Goal: Task Accomplishment & Management: Manage account settings

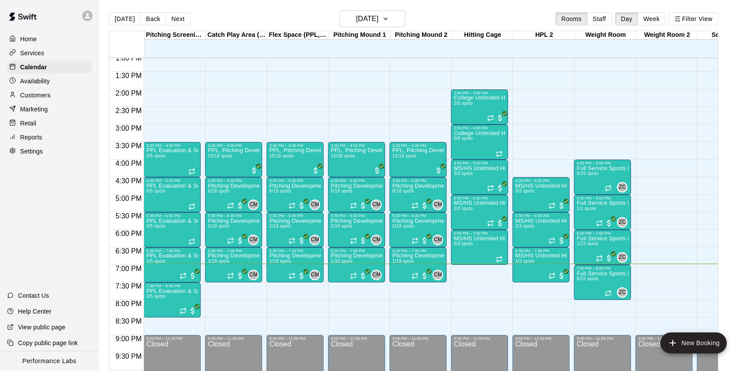
scroll to position [451, 0]
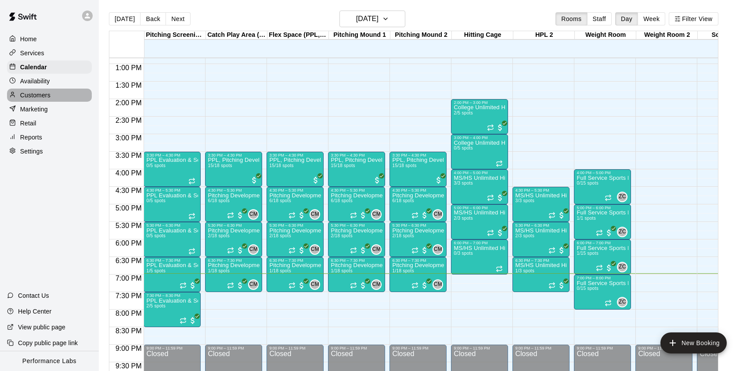
click at [39, 98] on p "Customers" at bounding box center [35, 95] width 30 height 9
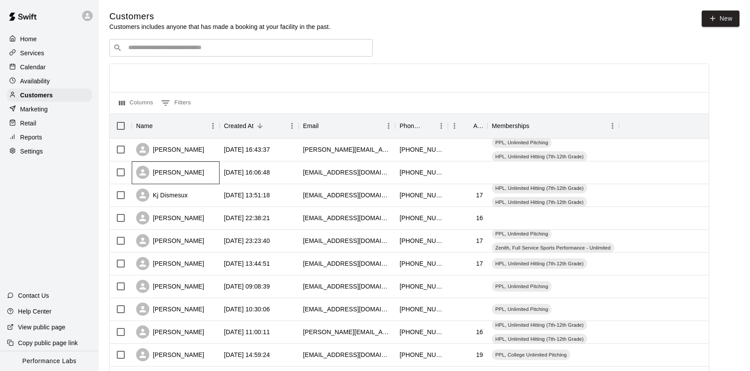
click at [186, 167] on div "Ryan Redfield" at bounding box center [170, 172] width 68 height 13
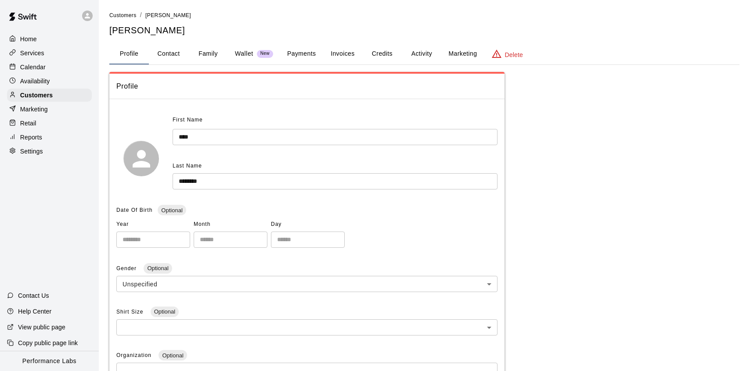
click at [421, 50] on button "Activity" at bounding box center [422, 53] width 40 height 21
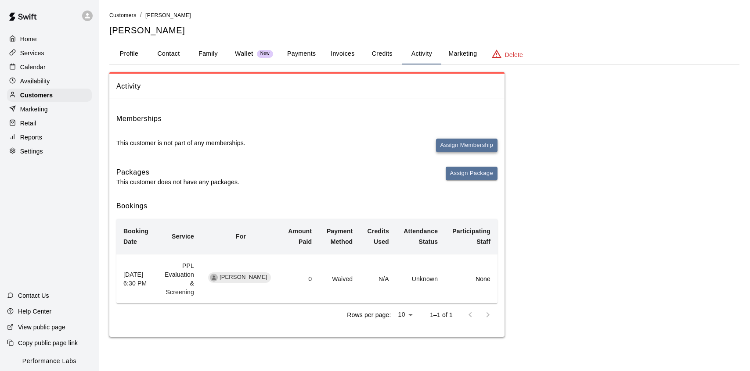
click at [470, 145] on button "Assign Membership" at bounding box center [466, 146] width 61 height 14
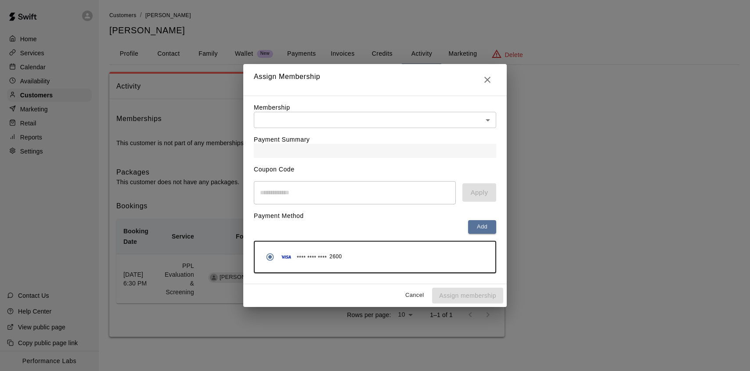
click at [414, 122] on body "Home Services Calendar Availability Customers Marketing Retail Reports Settings…" at bounding box center [375, 177] width 750 height 355
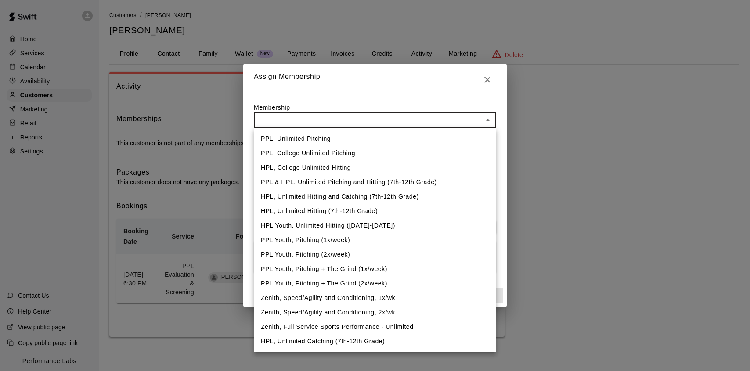
click at [336, 253] on li "PPL Youth, Pitching (2x/week)" at bounding box center [375, 255] width 242 height 14
type input "**********"
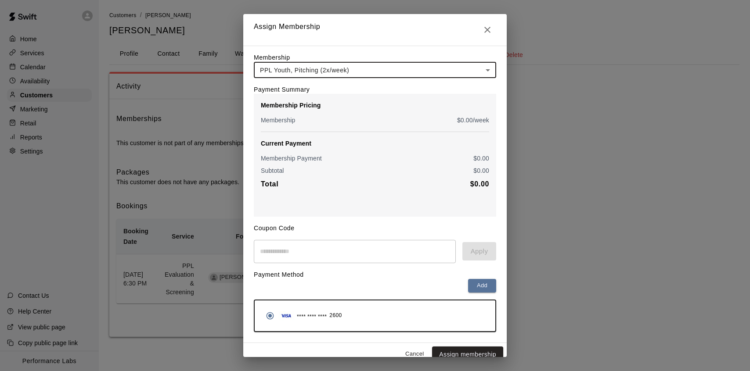
scroll to position [10, 0]
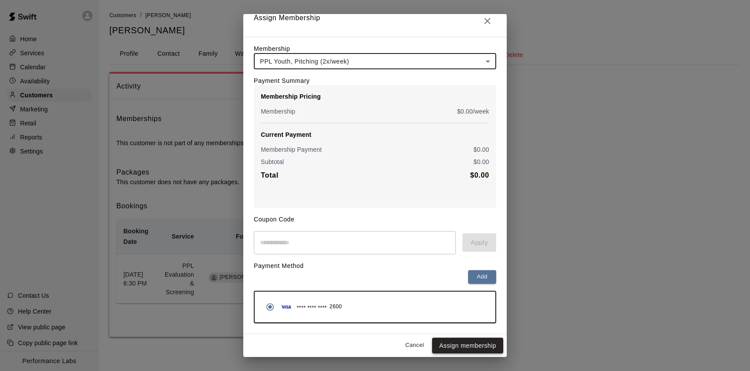
click at [469, 339] on button "Assign membership" at bounding box center [467, 346] width 71 height 16
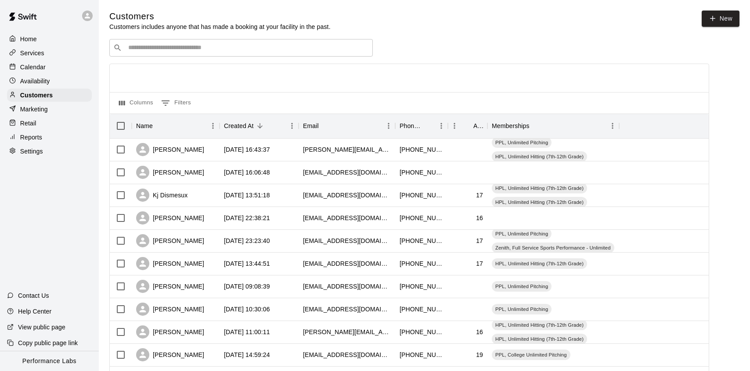
scroll to position [4, 0]
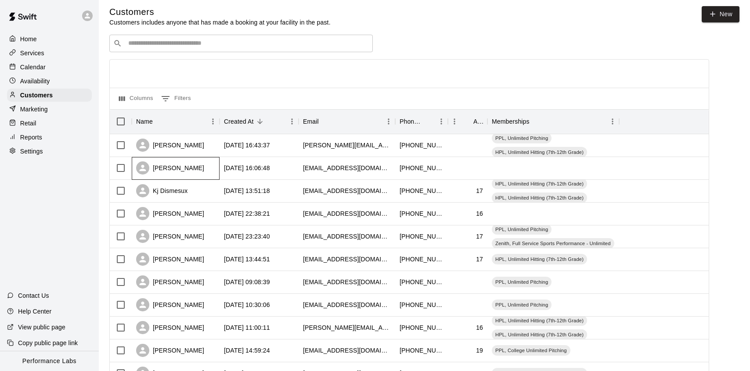
click at [215, 169] on div "[PERSON_NAME]" at bounding box center [176, 168] width 88 height 23
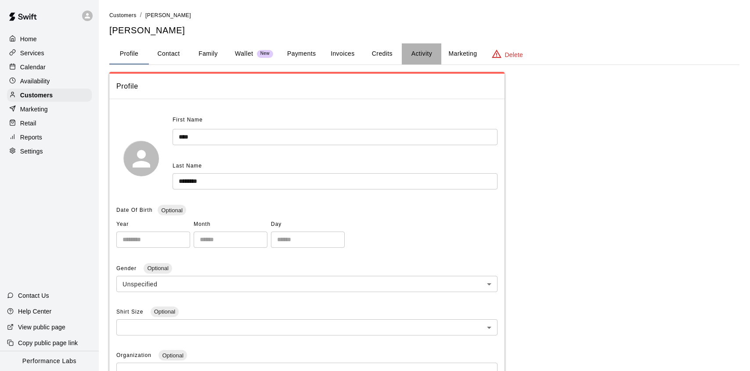
click at [423, 54] on button "Activity" at bounding box center [422, 53] width 40 height 21
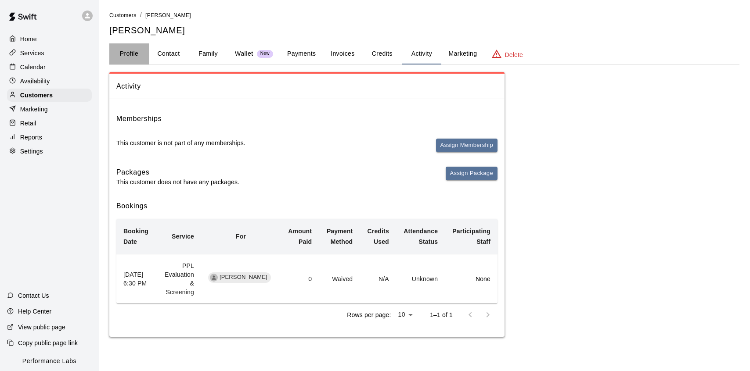
click at [130, 55] on button "Profile" at bounding box center [129, 53] width 40 height 21
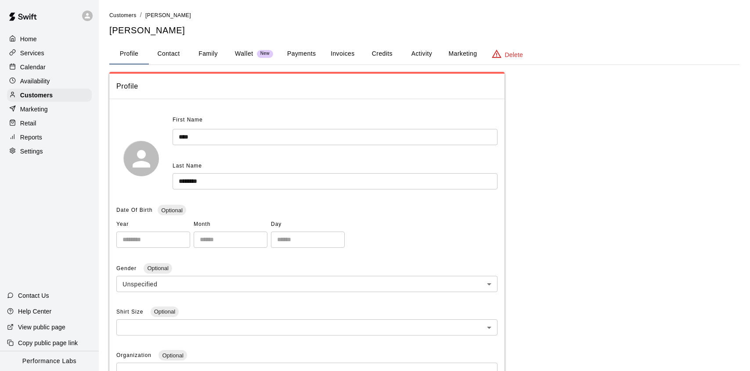
click at [76, 189] on div "Home Services Calendar Availability Customers Marketing Retail Reports Settings…" at bounding box center [49, 185] width 99 height 371
click at [48, 96] on p "Customers" at bounding box center [36, 95] width 32 height 9
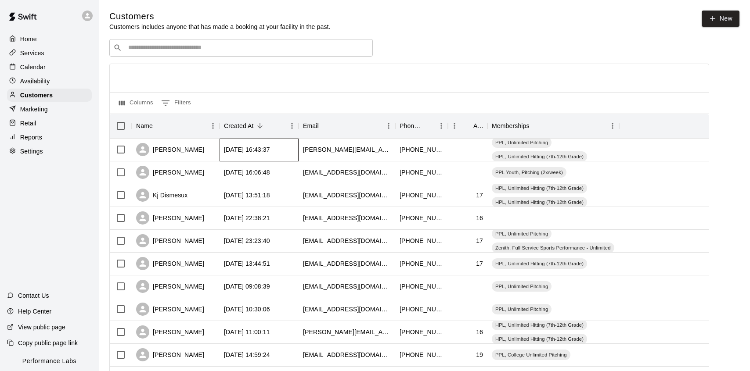
click at [298, 148] on div "[DATE] 16:43:37" at bounding box center [258, 150] width 79 height 23
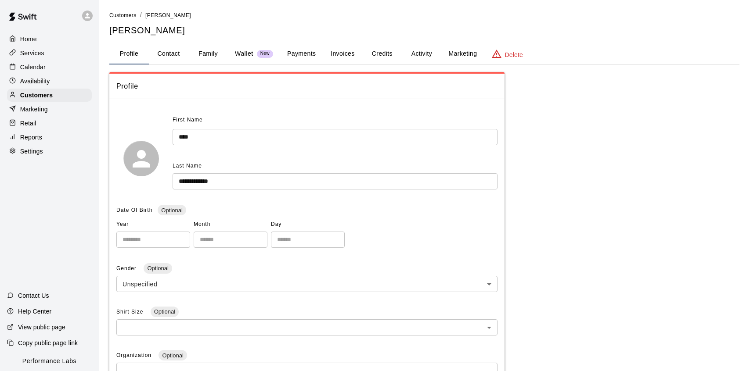
click at [294, 55] on button "Payments" at bounding box center [301, 53] width 43 height 21
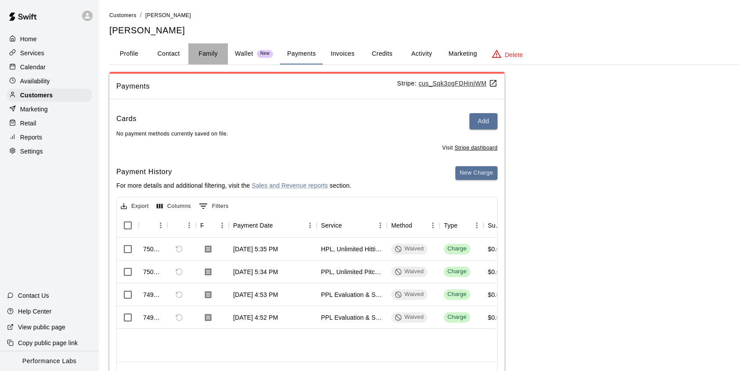
click at [209, 52] on button "Family" at bounding box center [208, 53] width 40 height 21
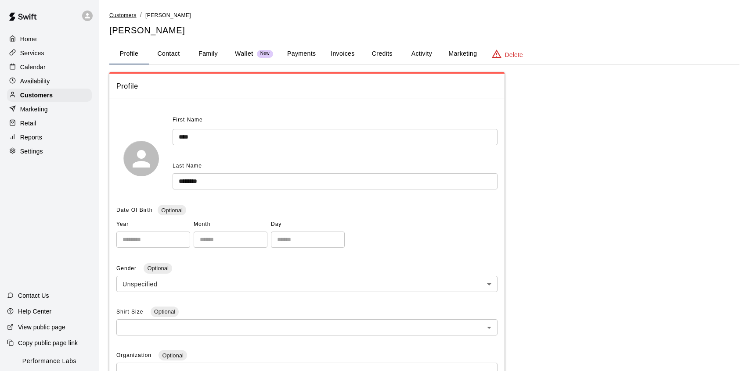
click at [125, 17] on span "Customers" at bounding box center [122, 15] width 27 height 6
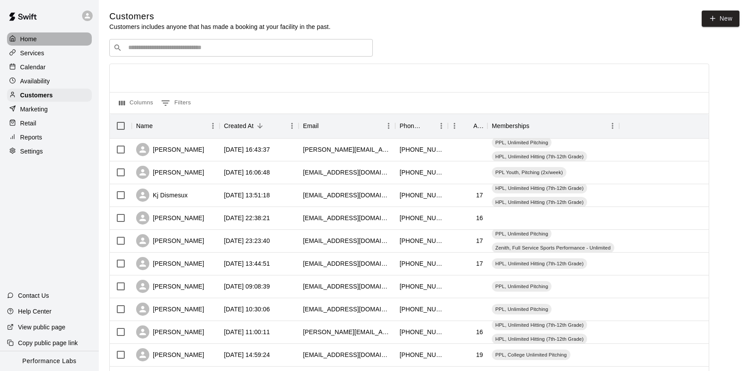
click at [37, 40] on div "Home" at bounding box center [49, 38] width 85 height 13
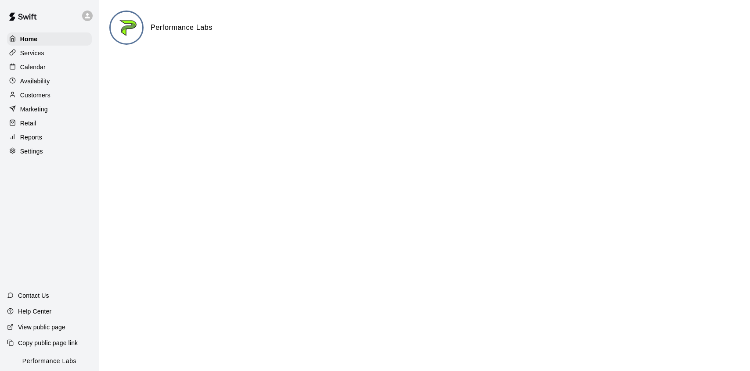
click at [32, 54] on p "Services" at bounding box center [32, 53] width 24 height 9
click at [40, 68] on p "Calendar" at bounding box center [32, 67] width 25 height 9
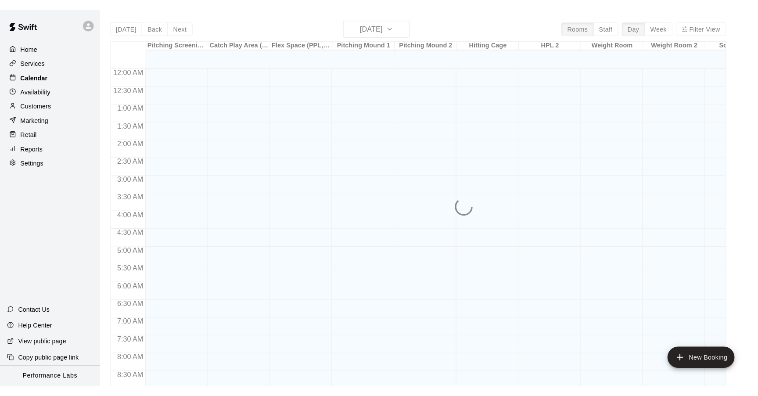
scroll to position [494, 0]
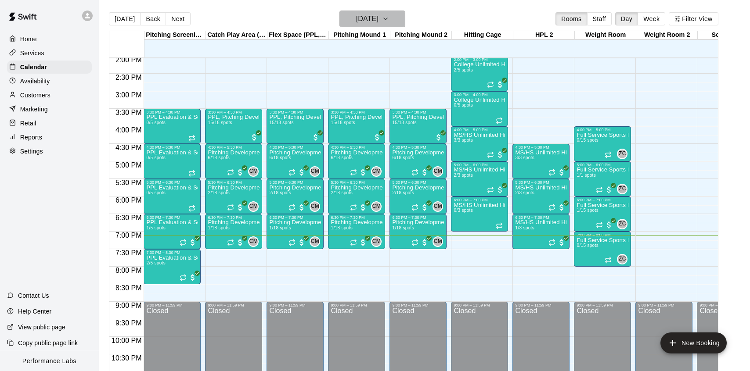
click at [356, 14] on h6 "[DATE]" at bounding box center [367, 19] width 22 height 12
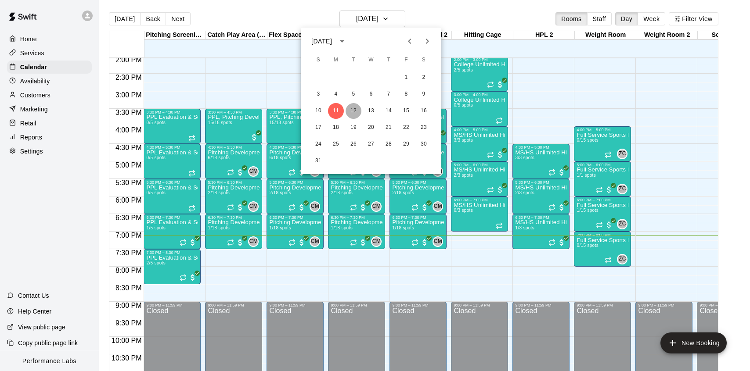
click at [356, 111] on button "12" at bounding box center [353, 111] width 16 height 16
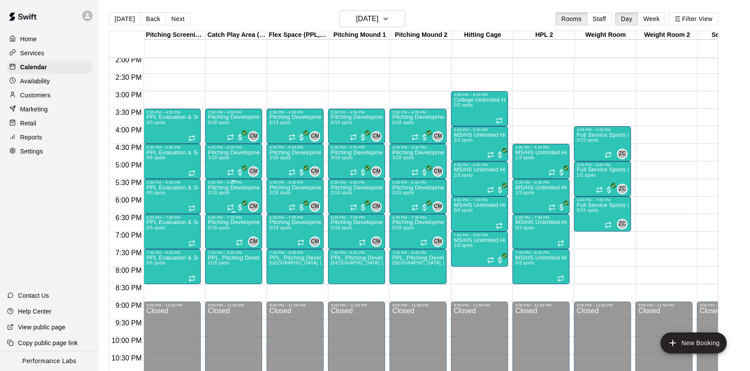
click at [234, 194] on div "Pitching Development Session, PPL [GEOGRAPHIC_DATA] 2/18 spots" at bounding box center [234, 370] width 52 height 371
click at [214, 220] on button "edit" at bounding box center [217, 215] width 18 height 17
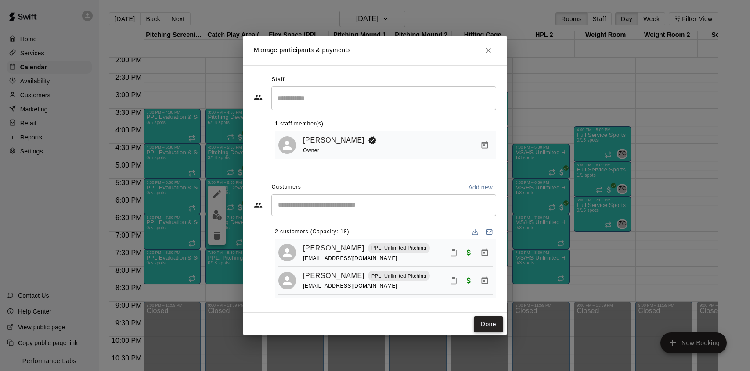
click at [492, 330] on button "Done" at bounding box center [488, 324] width 29 height 16
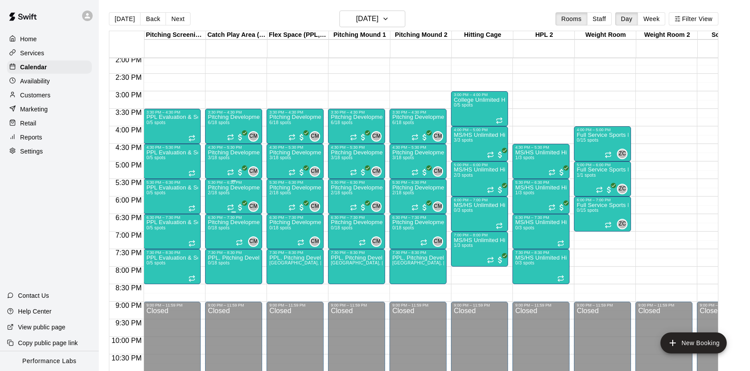
click at [222, 196] on div "Pitching Development Session, PPL [GEOGRAPHIC_DATA] 2/18 spots" at bounding box center [234, 370] width 52 height 371
click at [217, 212] on img "edit" at bounding box center [217, 215] width 10 height 10
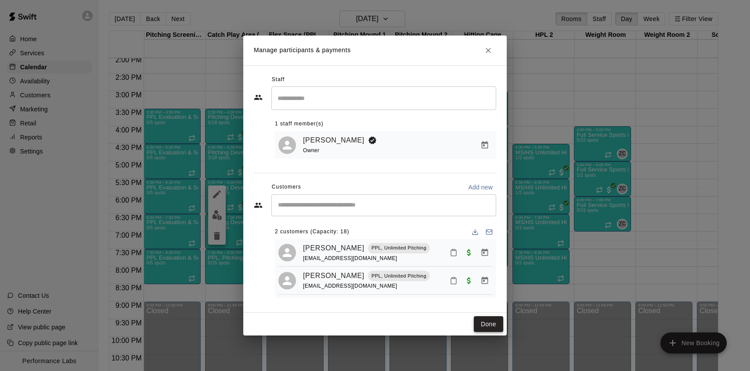
click at [485, 324] on button "Done" at bounding box center [488, 324] width 29 height 16
